Goal: Transaction & Acquisition: Purchase product/service

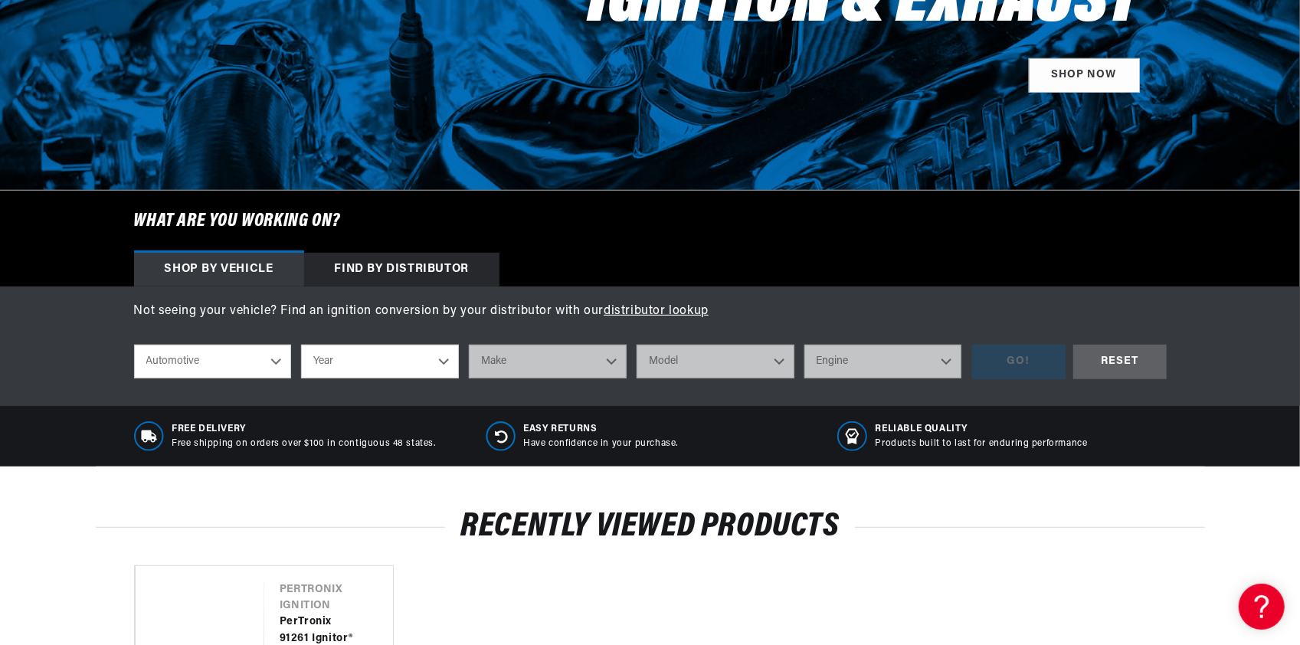
scroll to position [0, 464]
click at [261, 366] on select "Automotive Agricultural Industrial Marine Motorcycle" at bounding box center [213, 362] width 158 height 34
click at [356, 365] on select "Year 2026 2025 2024 2023 2022 2021 2020 2019 2018 2017 2016 2015 2014 2013 2012…" at bounding box center [380, 362] width 158 height 34
select select "1978"
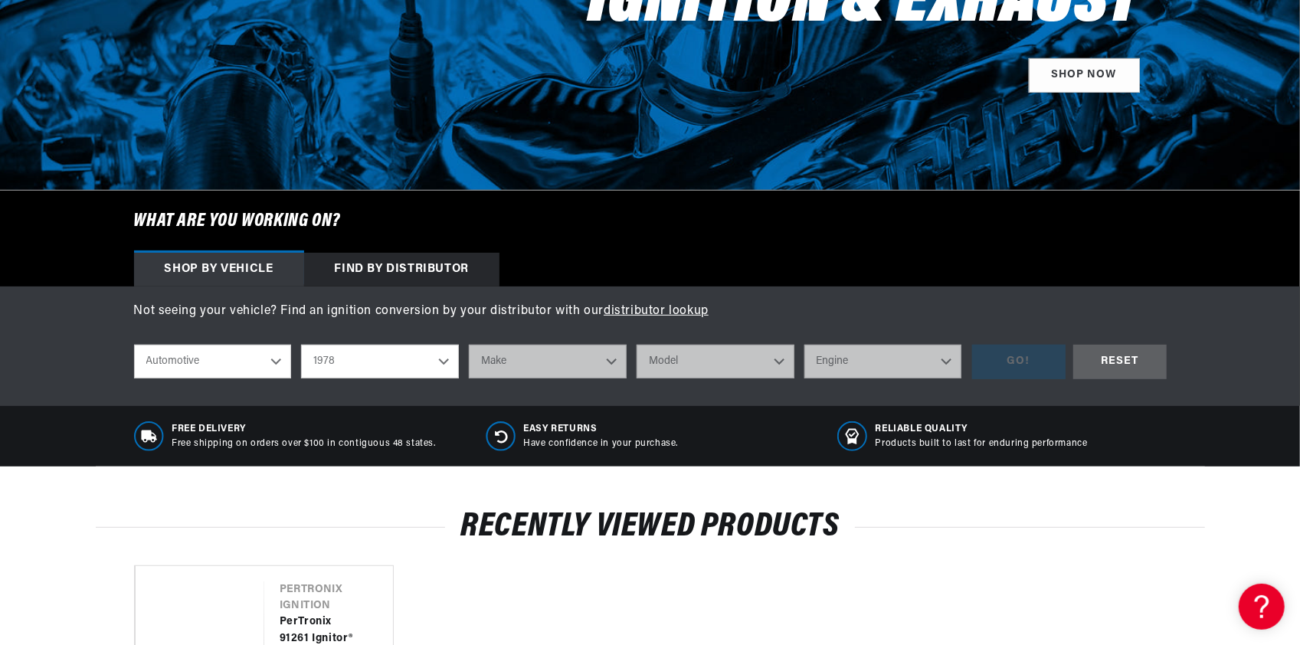
click at [301, 345] on select "Year 2026 2025 2024 2023 2022 2021 2020 2019 2018 2017 2016 2015 2014 2013 2012…" at bounding box center [380, 362] width 158 height 34
select select "1978"
click at [506, 366] on select "Make Alfa Romeo American Motors Audi Avanti BMW Buick Cadillac Checker Chevrole…" at bounding box center [548, 362] width 158 height 34
select select "Ford"
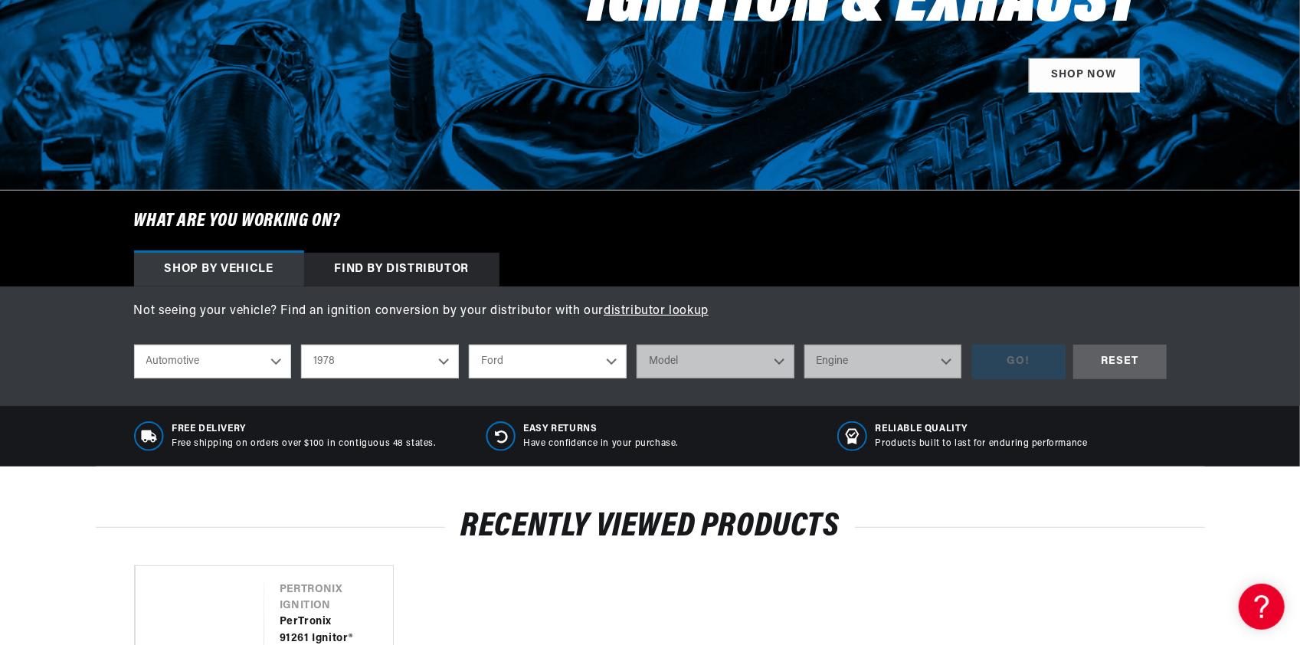
click at [469, 345] on select "Make Alfa Romeo American Motors Audi Avanti BMW Buick Cadillac Checker Chevrole…" at bounding box center [548, 362] width 158 height 34
select select "Ford"
click at [690, 365] on select "Model B-100 Bronco E-100 Econoline E-100 Econoline Club Wagon E-150 Econoline E…" at bounding box center [716, 362] width 158 height 34
select select "Fairmont"
click at [637, 345] on select "Model B-100 Bronco E-100 Econoline E-100 Econoline Club Wagon E-150 Econoline E…" at bounding box center [716, 362] width 158 height 34
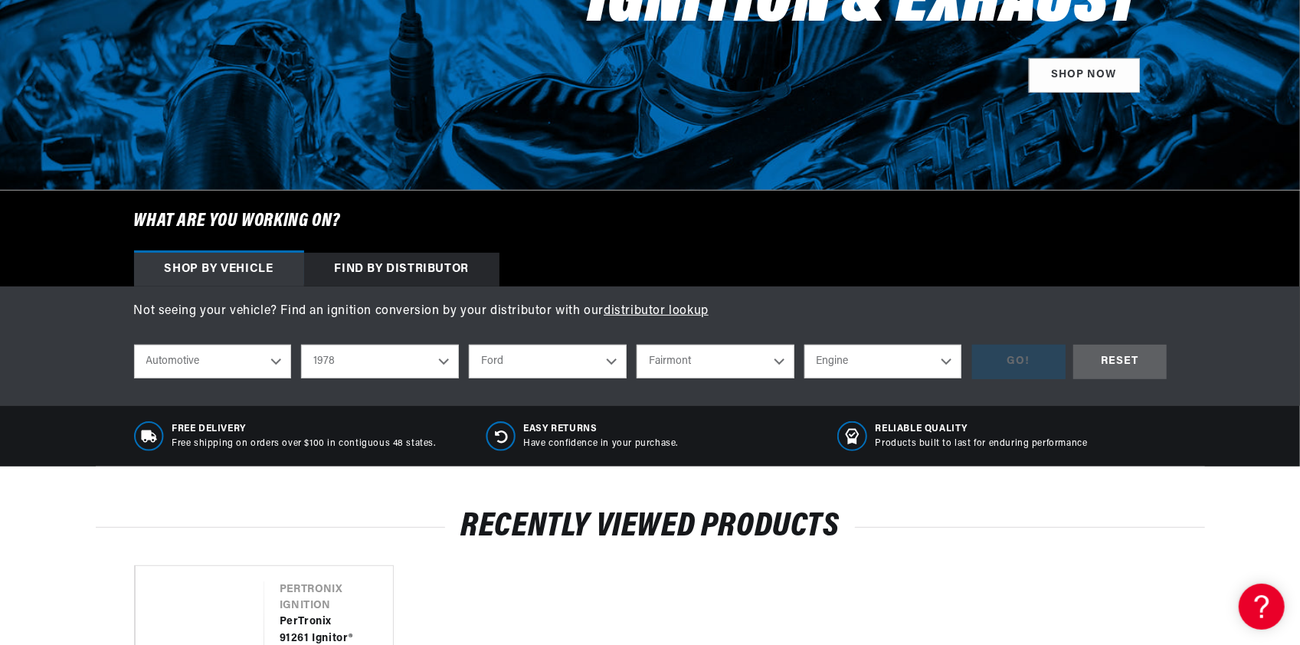
click at [832, 365] on select "Engine 2.3L 5.0L" at bounding box center [884, 362] width 158 height 34
click at [780, 359] on select "B-100 Bronco E-100 Econoline E-100 Econoline Club Wagon E-150 Econoline E-150 E…" at bounding box center [716, 362] width 158 height 34
click at [637, 345] on select "B-100 Bronco E-100 Econoline E-100 Econoline Club Wagon E-150 Econoline E-150 E…" at bounding box center [716, 362] width 158 height 34
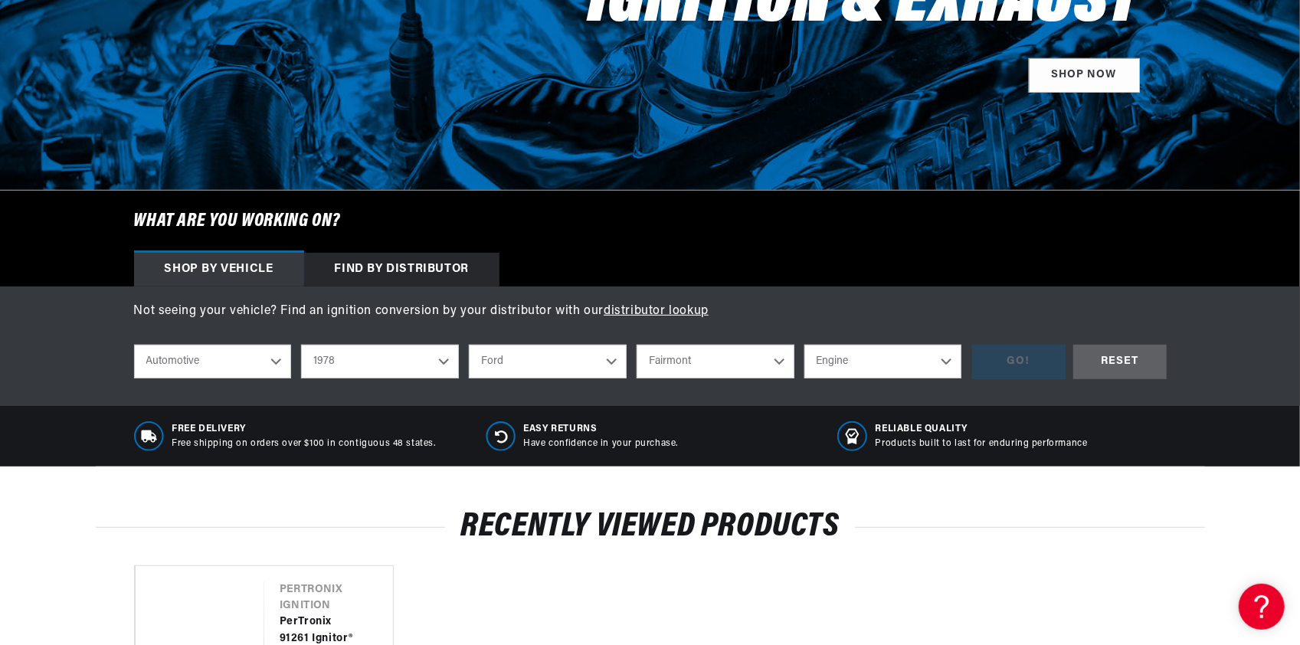
select select "Granada"
click at [844, 356] on select "Engine 5.0L" at bounding box center [884, 362] width 158 height 34
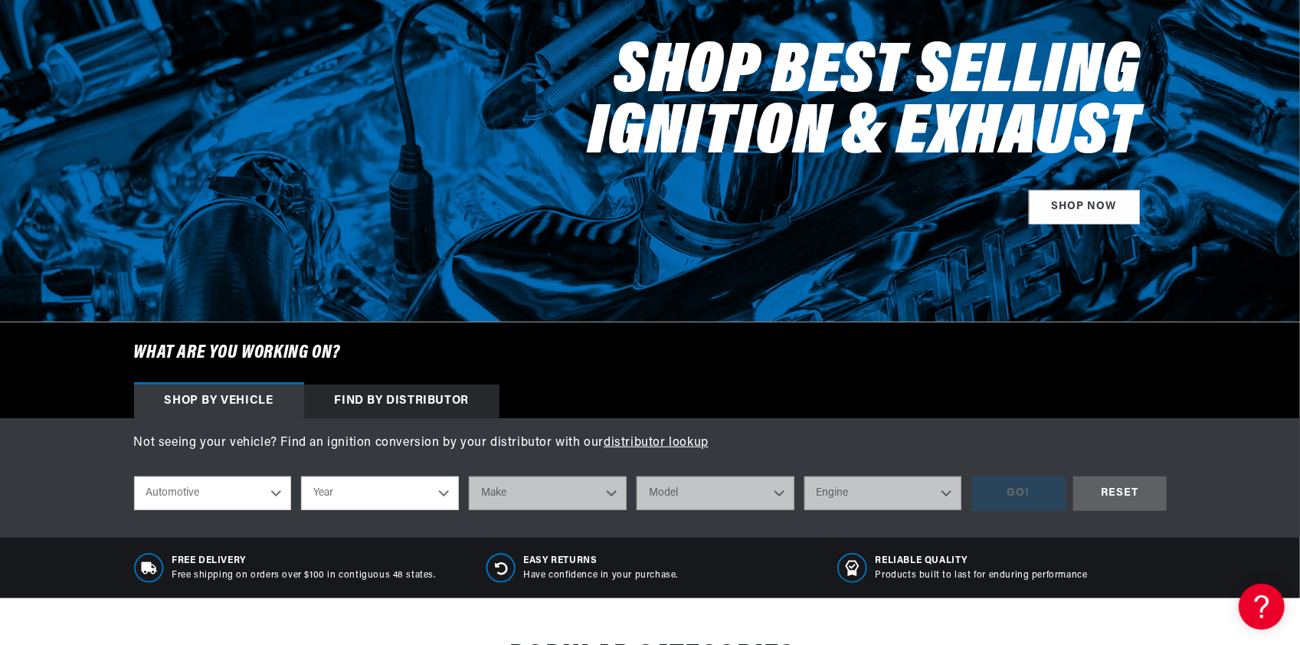
scroll to position [383, 0]
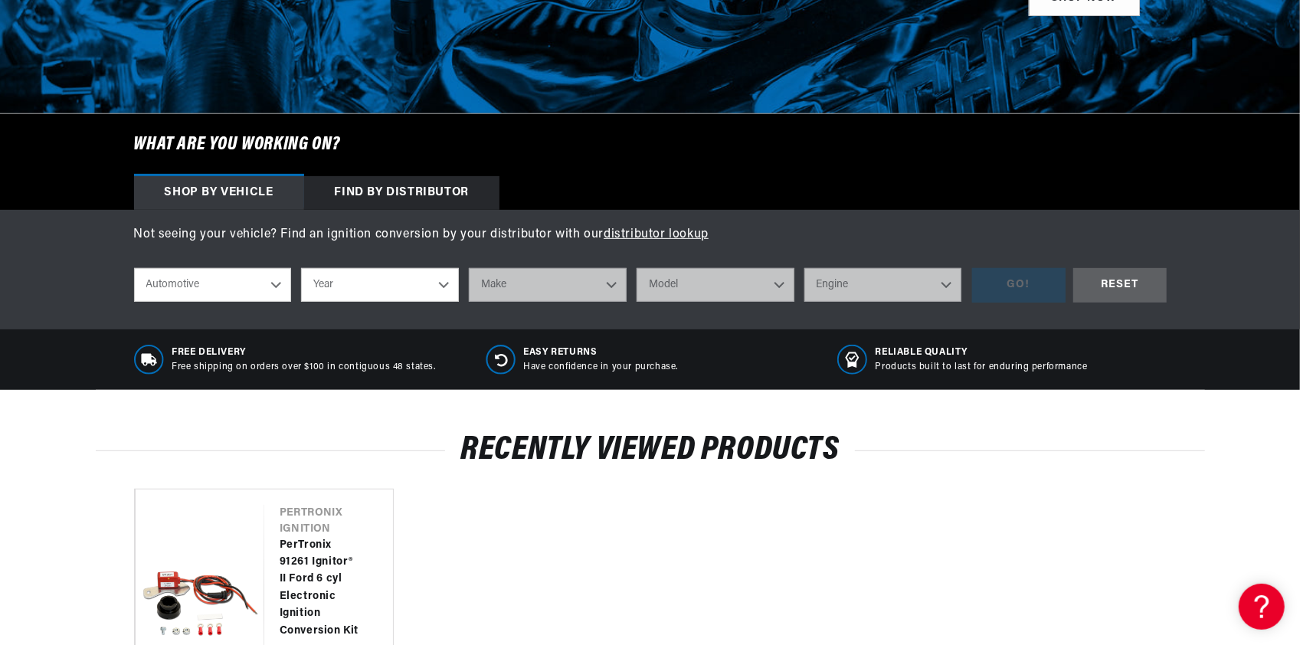
click at [331, 280] on select "Year 2026 2025 2024 2023 2022 2021 2020 2019 2018 2017 2016 2015 2014 2013 2012…" at bounding box center [380, 285] width 158 height 34
select select "1965"
click at [301, 268] on select "Year 2026 2025 2024 2023 2022 2021 2020 2019 2018 2017 2016 2015 2014 2013 2012…" at bounding box center [380, 285] width 158 height 34
select select "1965"
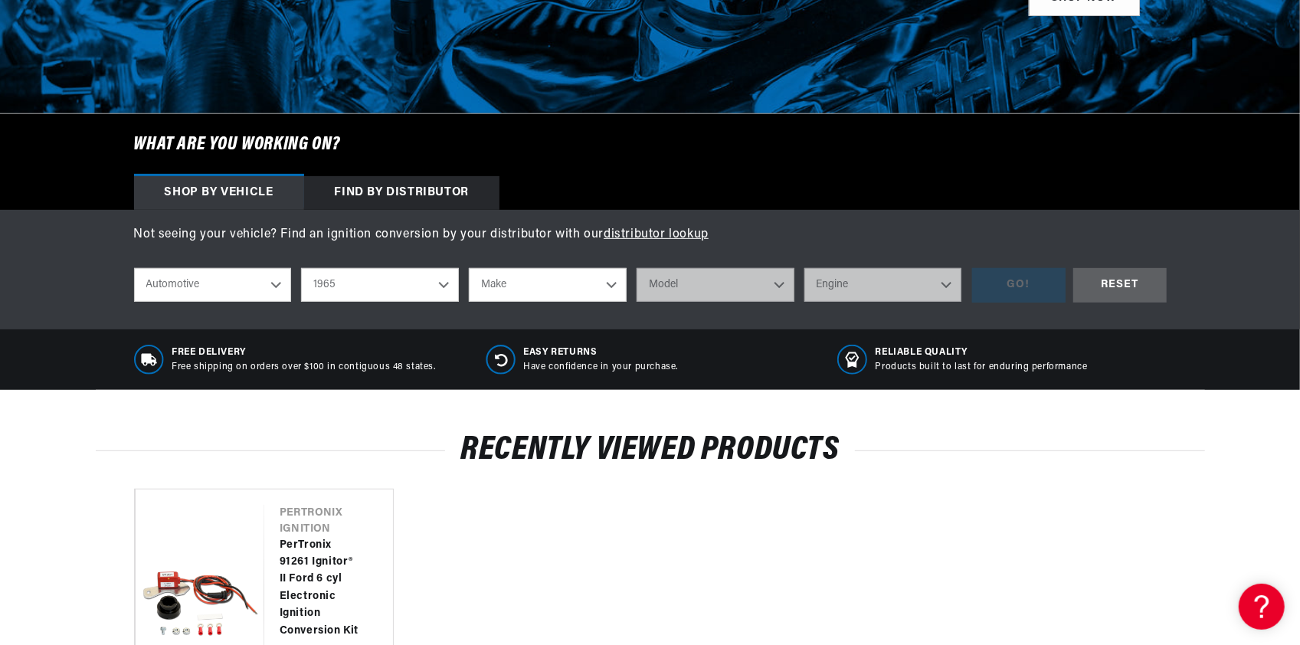
click at [537, 285] on select "Make Alfa Romeo American Motors Aston Martin Austin Austin Healey Avanti Bentle…" at bounding box center [548, 285] width 158 height 34
select select "Ford"
click at [469, 268] on select "Make Alfa Romeo American Motors Aston Martin Austin Austin Healey Avanti Bentle…" at bounding box center [548, 285] width 158 height 34
select select "Ford"
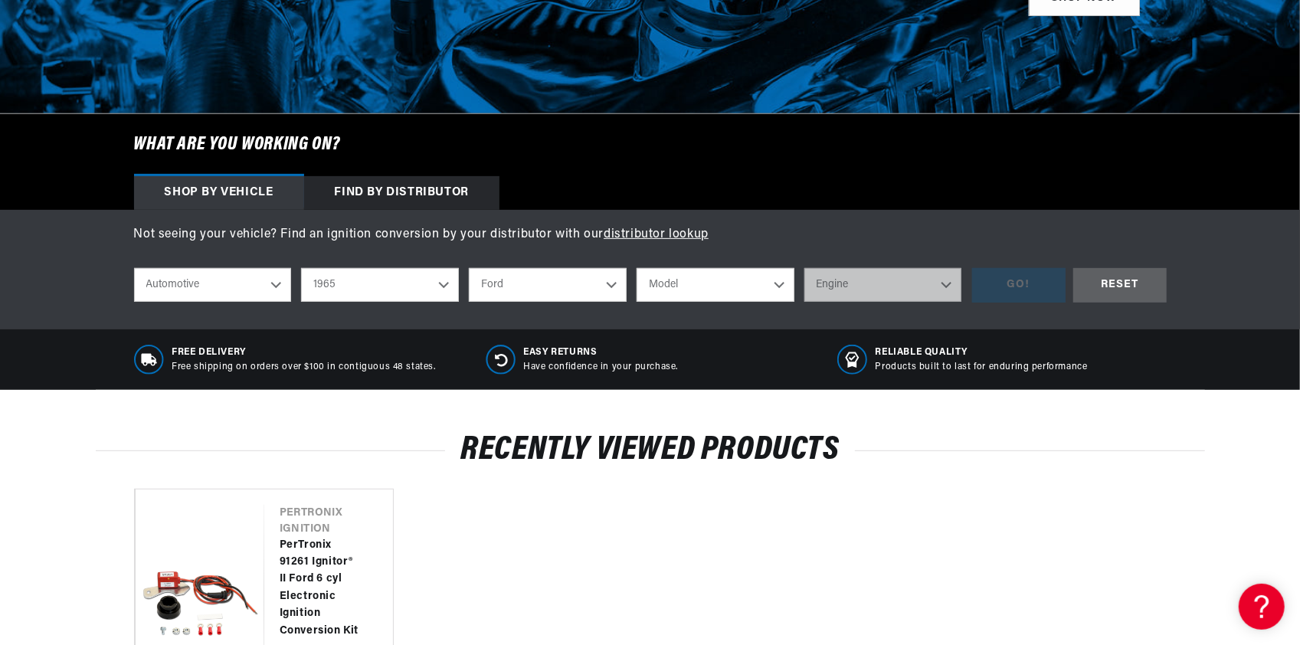
click at [741, 287] on select "Model Club Wagon Country Sedan Country Squire Custom Custom 500 Econoline F-100…" at bounding box center [716, 285] width 158 height 34
select select "Mustang"
click at [637, 268] on select "Model Club Wagon Country Sedan Country Squire Custom Custom 500 Econoline F-100…" at bounding box center [716, 285] width 158 height 34
select select "Mustang"
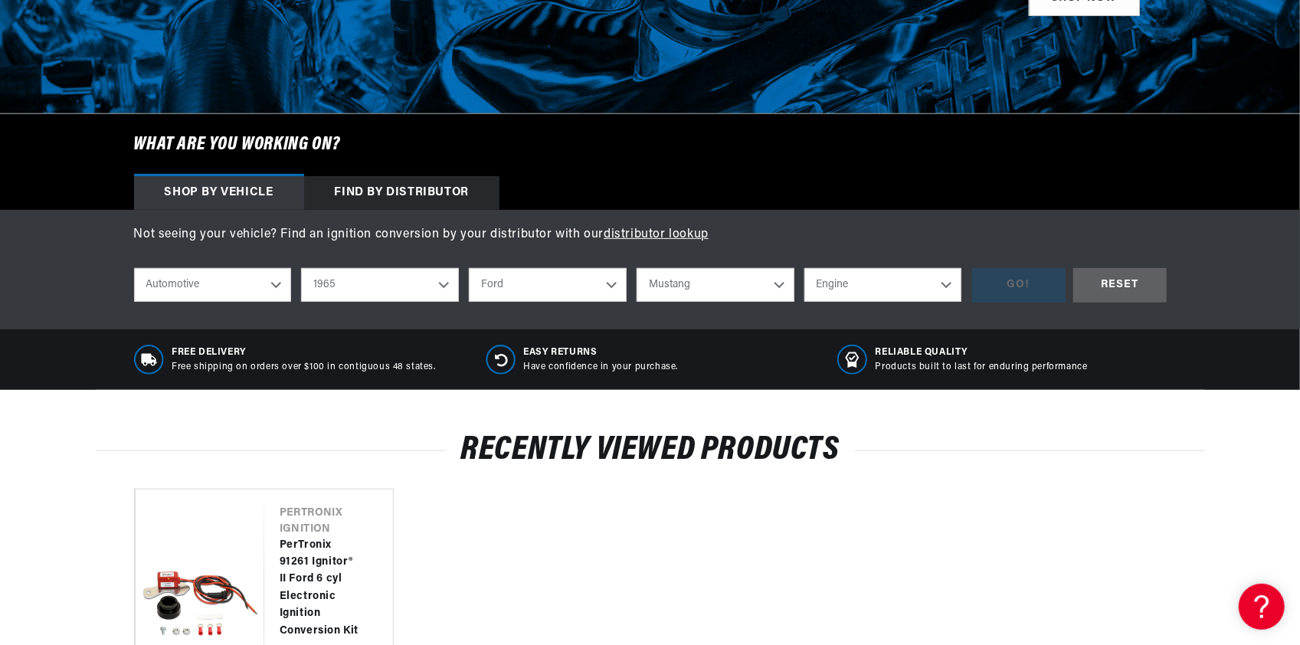
click at [870, 281] on select "Engine 4.1L 170cid / 2.8L 200cid / 3.3L 260cid / 4.3L 289cid / 4.7L 302cid / 5.…" at bounding box center [884, 285] width 158 height 34
select select "200cid-3.3L"
click at [805, 268] on select "Engine 4.1L 170cid / 2.8L 200cid / 3.3L 260cid / 4.3L 289cid / 4.7L 302cid / 5.…" at bounding box center [884, 285] width 158 height 34
select select "200cid-3.3L"
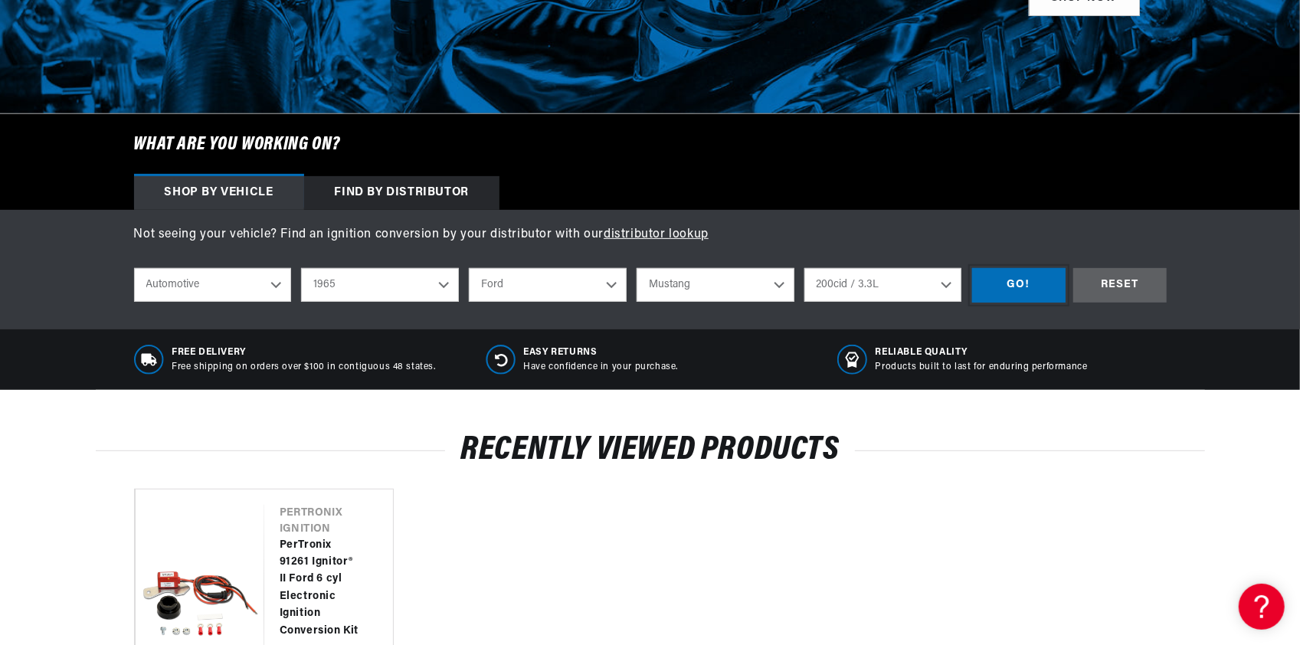
click at [1020, 291] on div "GO!" at bounding box center [1018, 285] width 93 height 34
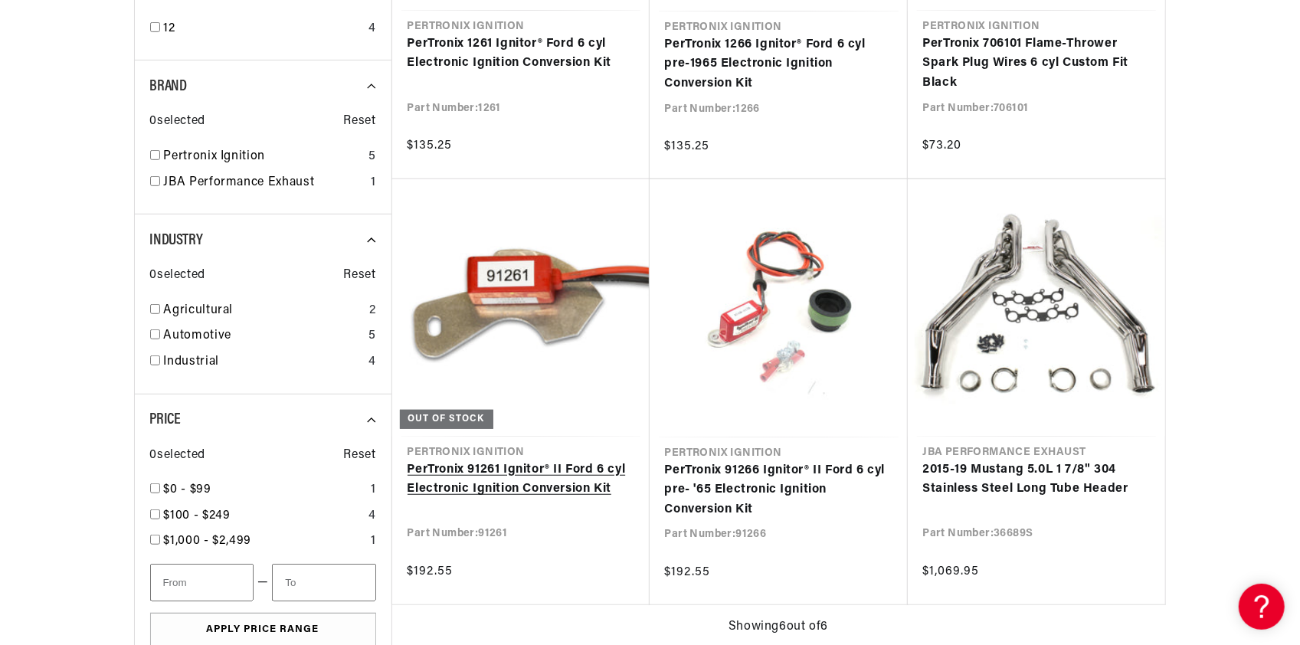
click at [559, 467] on link "PerTronix 91261 Ignitor® II Ford 6 cyl Electronic Ignition Conversion Kit" at bounding box center [521, 480] width 227 height 39
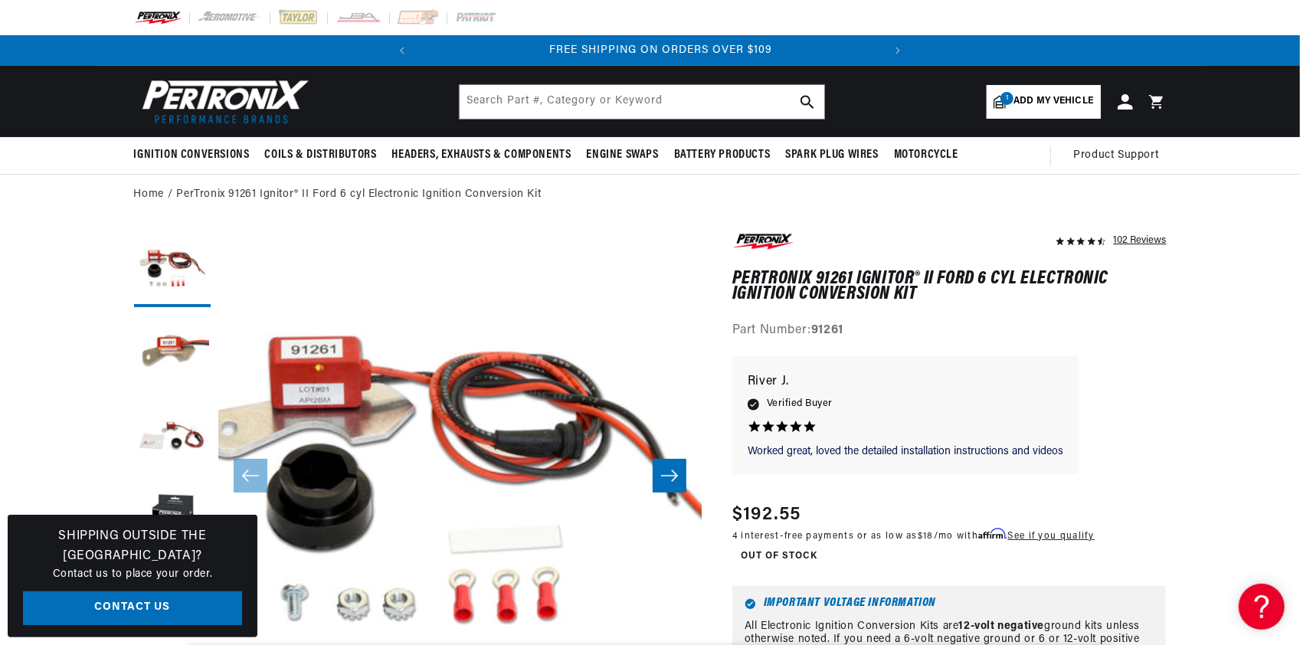
scroll to position [0, 464]
